Goal: Check status: Check status

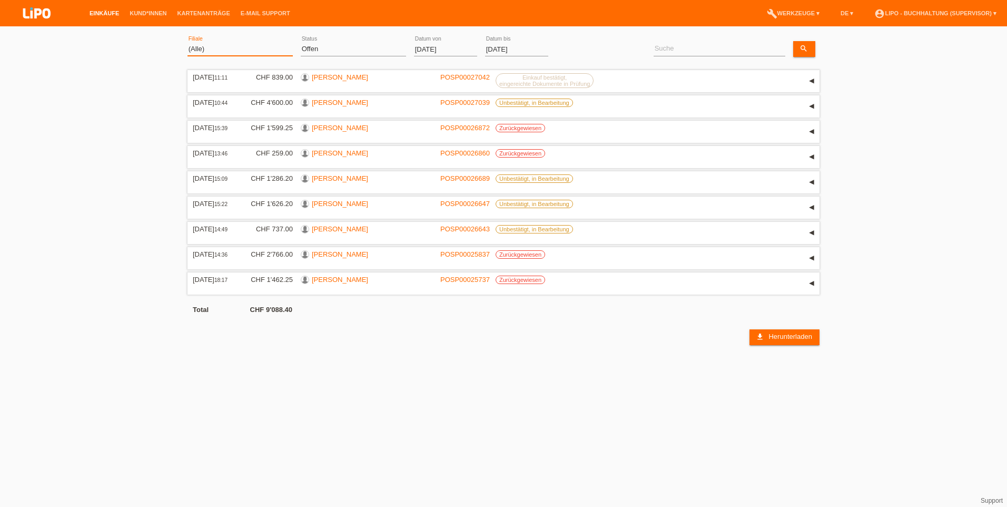
drag, startPoint x: 220, startPoint y: 51, endPoint x: 213, endPoint y: 52, distance: 6.4
click at [220, 51] on select "(Alle) Aarau Biel Conthey Contone Delémont Dietikon Dietlikon Egerkingen Emmen …" at bounding box center [239, 49] width 105 height 13
select select "772"
click at [187, 43] on select "(Alle) Aarau Biel Conthey Contone Delémont Dietikon Dietlikon Egerkingen Emmen …" at bounding box center [239, 49] width 105 height 13
click at [343, 42] on div "(Alle) Neu Offen Zurückgewiesen Zurückgetreten / Storniert Abgeschlossen error …" at bounding box center [353, 50] width 105 height 36
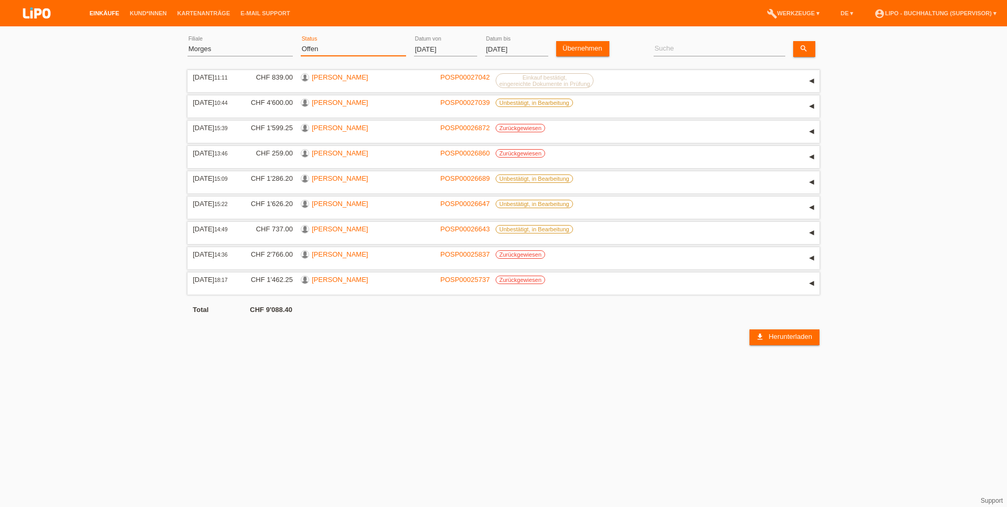
click at [338, 52] on select "(Alle) Neu Offen Zurückgewiesen Zurückgetreten / Storniert Abgeschlossen" at bounding box center [353, 49] width 105 height 13
select select "ALL"
click at [301, 43] on select "(Alle) Neu Offen Zurückgewiesen Zurückgetreten / Storniert Abgeschlossen" at bounding box center [353, 49] width 105 height 13
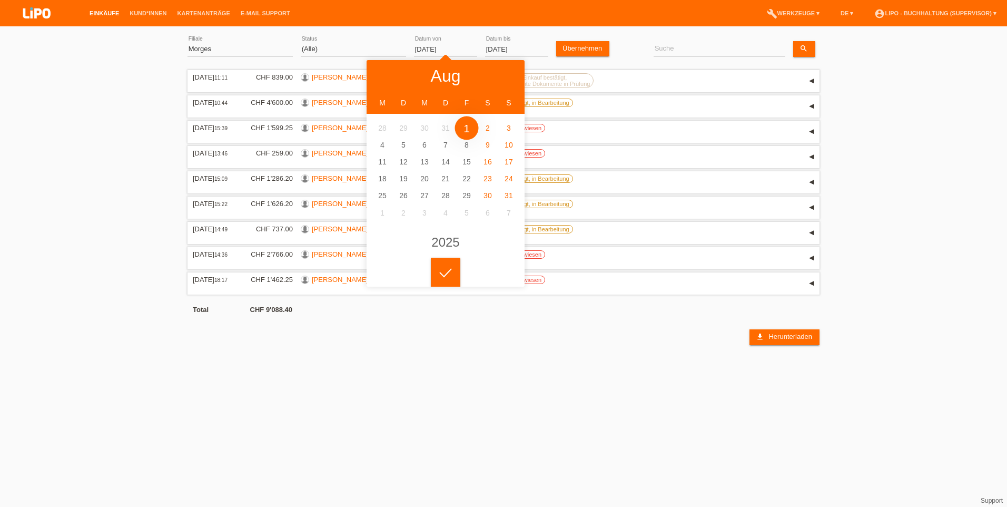
click at [440, 47] on input "[DATE]" at bounding box center [445, 49] width 63 height 13
click at [386, 76] on polyline at bounding box center [386, 75] width 3 height 6
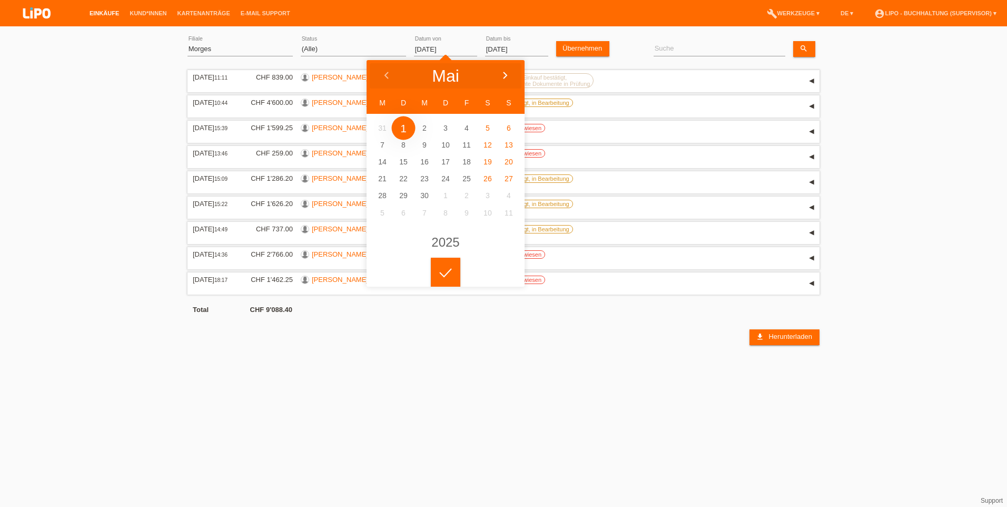
click at [507, 76] on icon at bounding box center [505, 76] width 8 height 8
click at [383, 75] on icon at bounding box center [386, 76] width 8 height 8
type input "[DATE]"
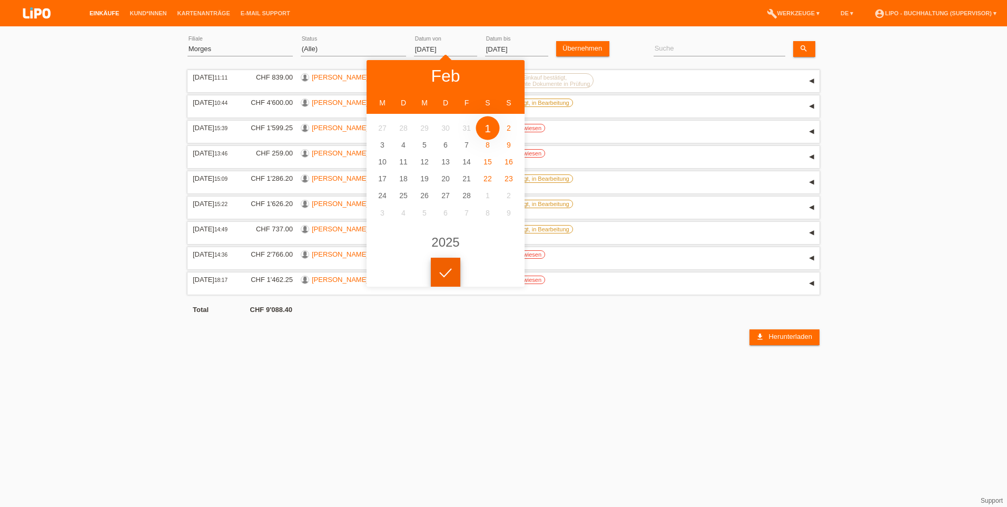
click at [449, 271] on icon at bounding box center [445, 272] width 17 height 9
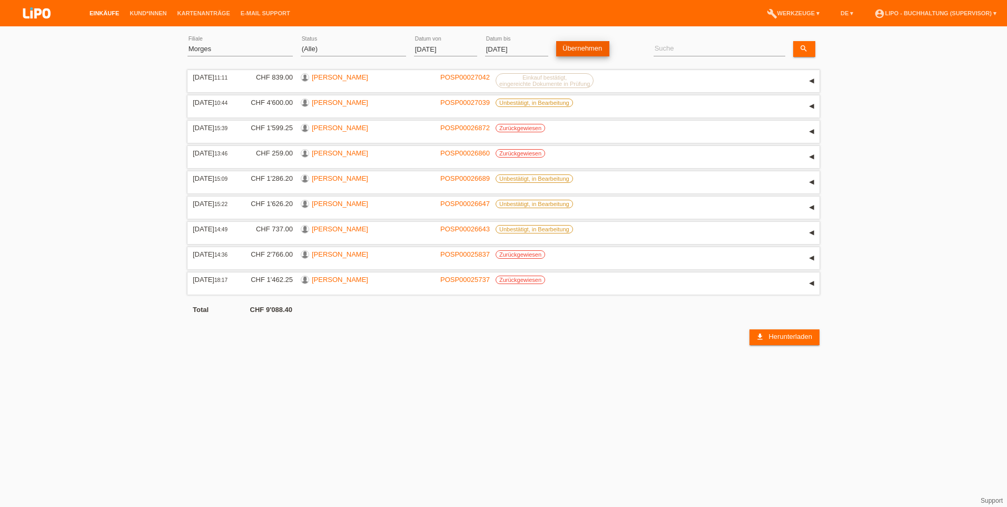
click at [596, 47] on link "Übernehmen" at bounding box center [582, 48] width 53 height 15
